Goal: Participate in discussion

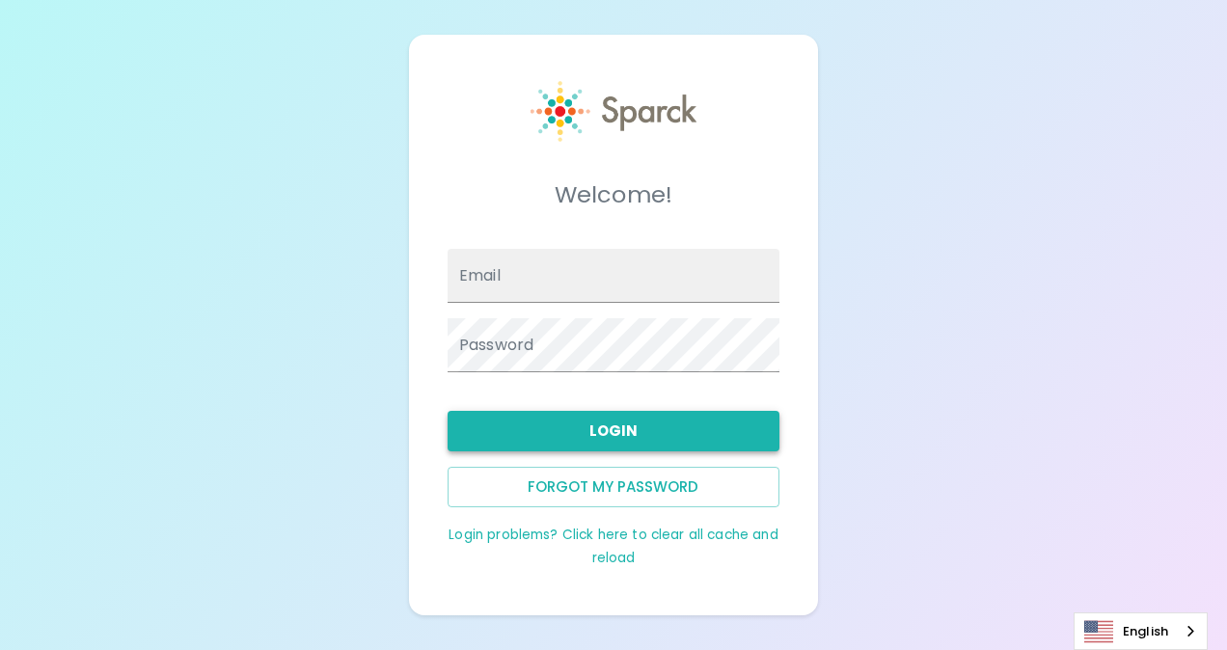
type input "[EMAIL_ADDRESS][DOMAIN_NAME]"
click at [624, 429] on button "Login" at bounding box center [613, 431] width 332 height 41
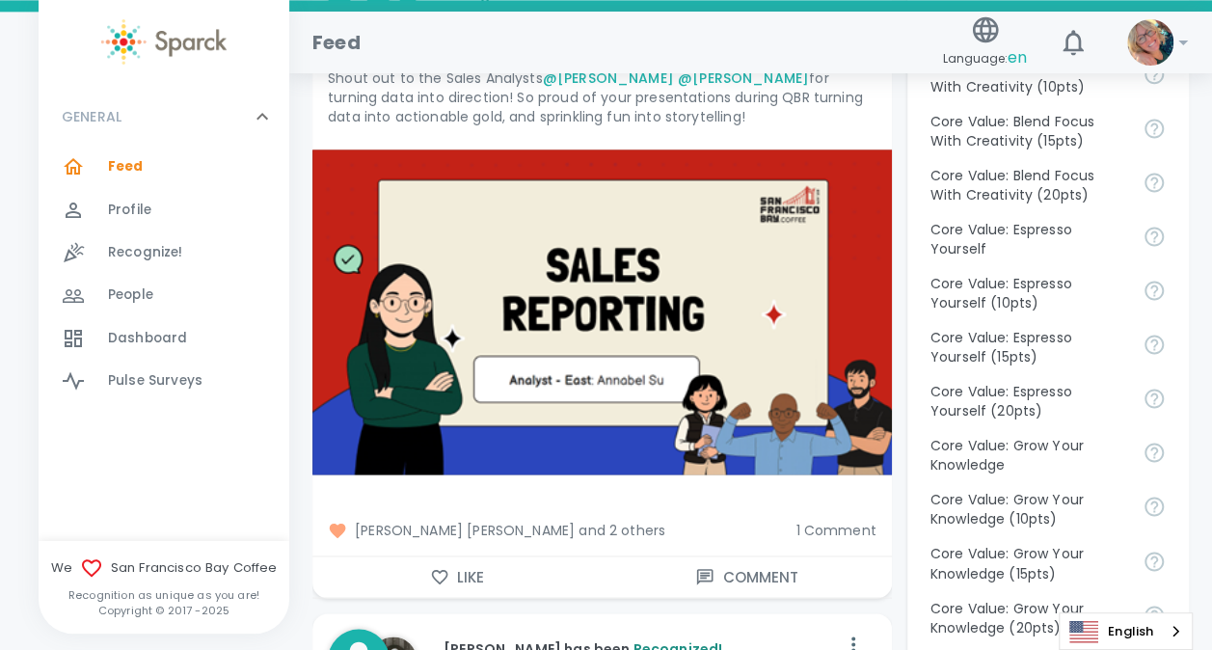
scroll to position [1328, 0]
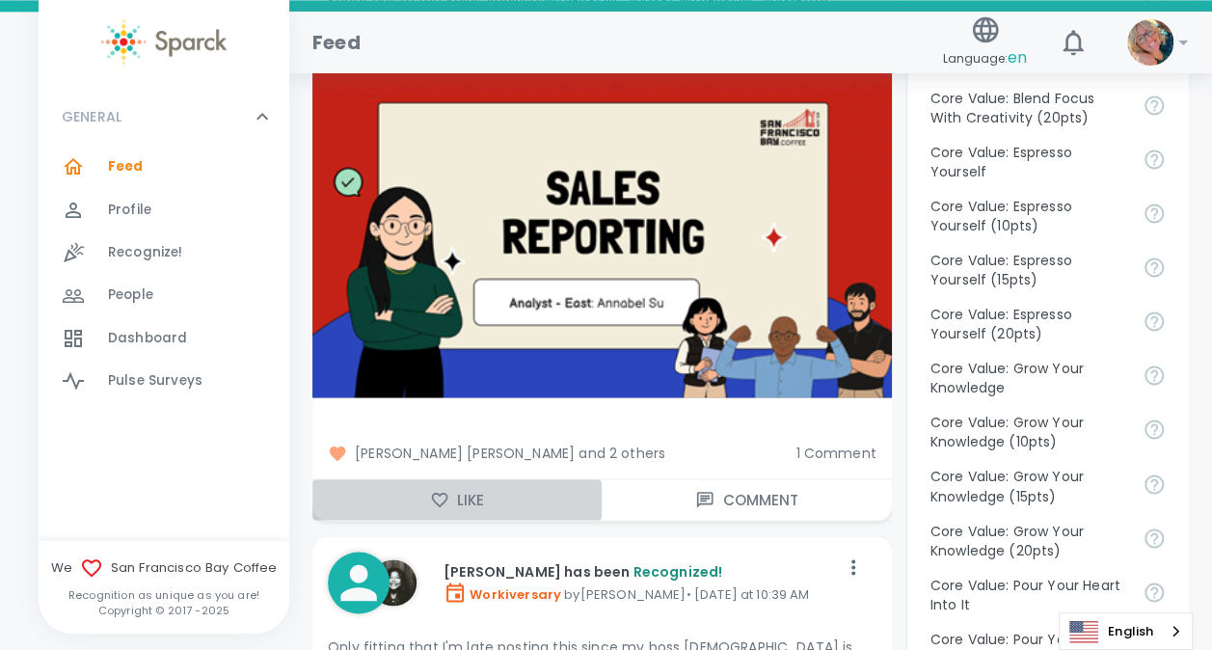
click at [438, 490] on icon "button" at bounding box center [439, 499] width 19 height 19
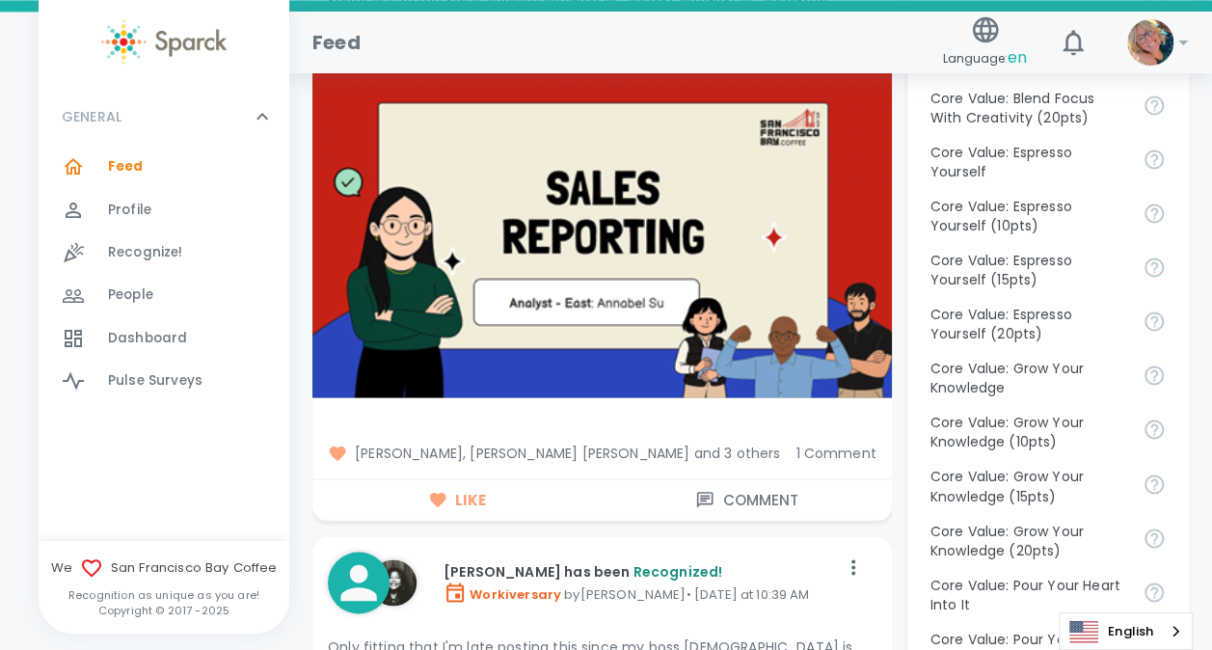
click at [729, 480] on button "Comment" at bounding box center [746, 499] width 289 height 41
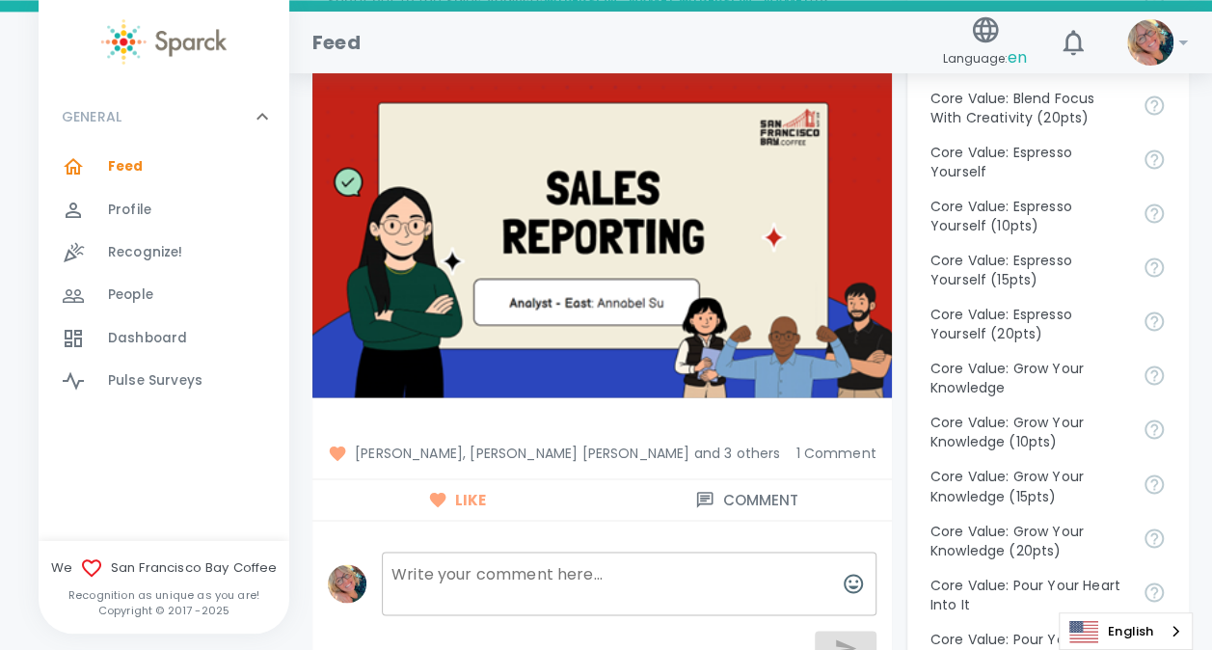
click at [609, 552] on textarea at bounding box center [629, 584] width 495 height 64
click at [579, 557] on textarea "Graphic on POINT!" at bounding box center [629, 584] width 495 height 64
type textarea "Graphic on POINT!"
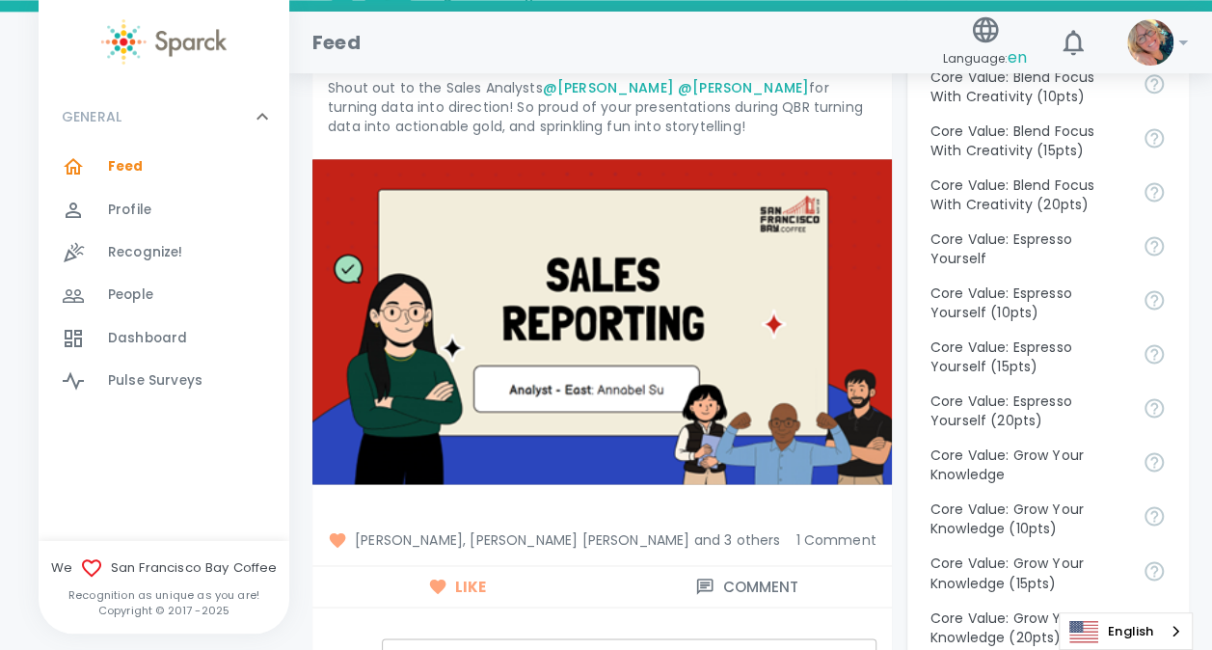
scroll to position [1311, 0]
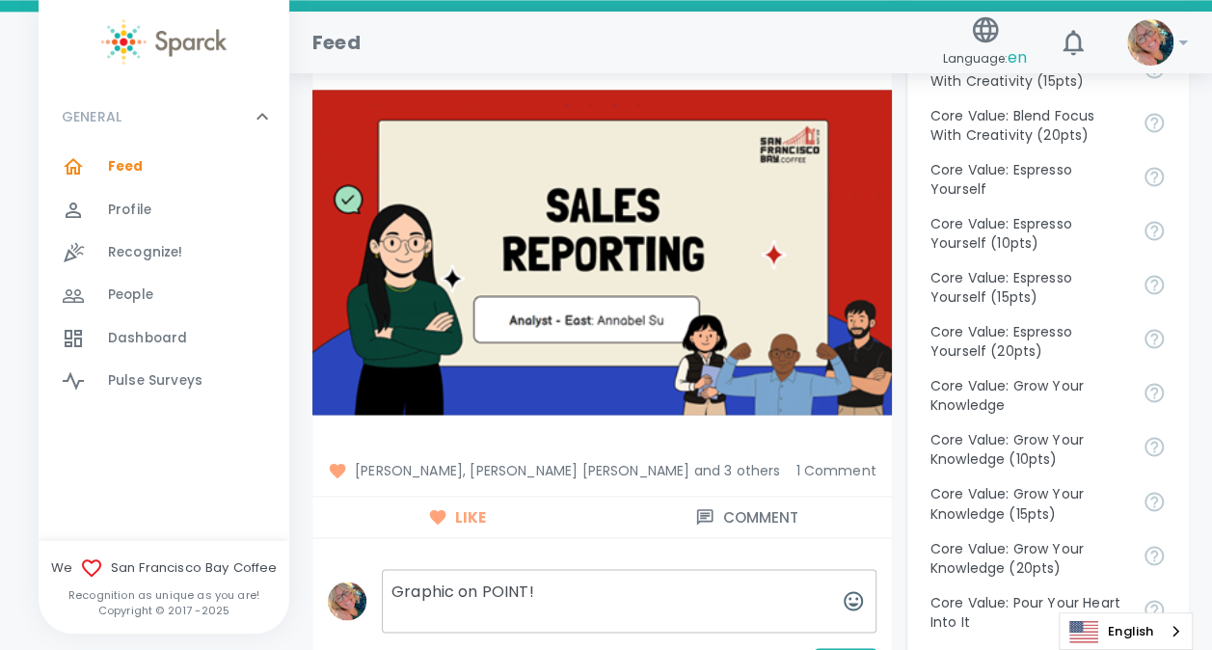
drag, startPoint x: 552, startPoint y: 575, endPoint x: 332, endPoint y: 546, distance: 221.8
click at [332, 554] on div "Graphic on POINT! Graphic on POINT!" at bounding box center [594, 624] width 564 height 141
